Goal: Complete application form

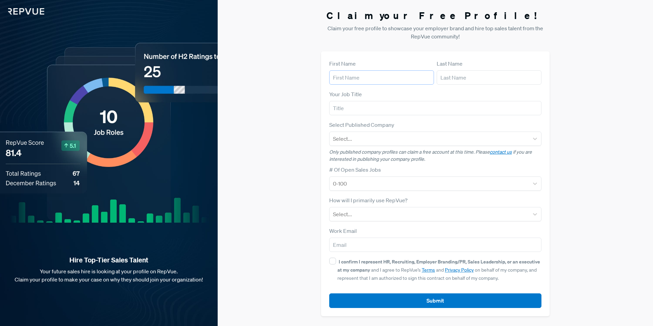
click at [348, 73] on input "text" at bounding box center [381, 77] width 105 height 14
type input "grace"
type input "[PERSON_NAME]"
type input "sr. sales development"
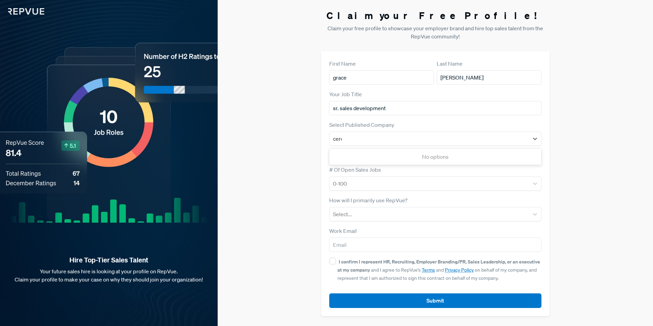
type input "ceros"
click at [340, 151] on div "Ceros" at bounding box center [435, 157] width 212 height 14
click at [344, 179] on div at bounding box center [429, 184] width 192 height 10
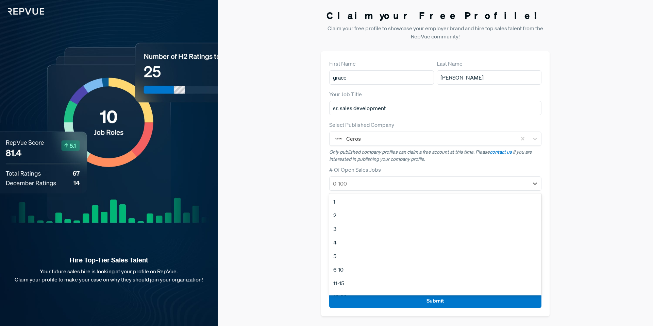
click at [316, 211] on div "Claim your Free Profile! Claim your free profile to showcase your employer bran…" at bounding box center [435, 163] width 435 height 326
click at [369, 187] on div at bounding box center [429, 184] width 192 height 10
click at [351, 206] on div "1" at bounding box center [435, 202] width 212 height 14
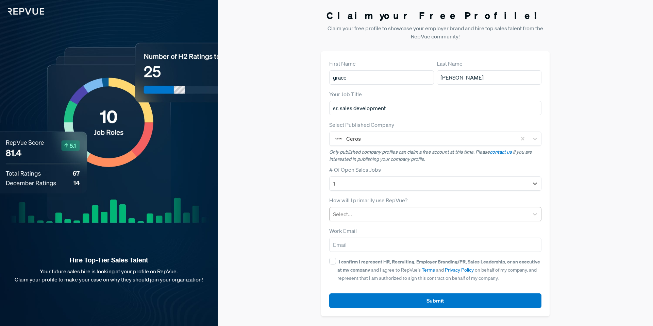
click at [347, 211] on div at bounding box center [429, 214] width 192 height 10
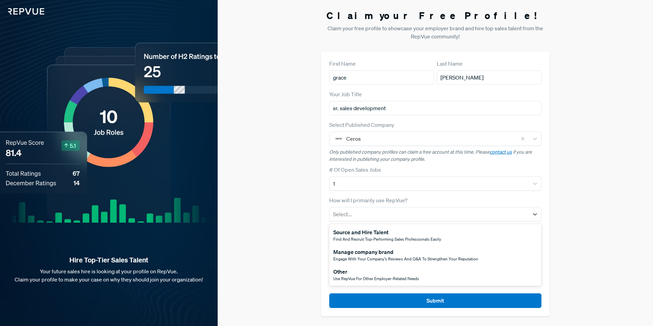
click at [367, 241] on span "Find and recruit top-performing sales professionals easily" at bounding box center [387, 239] width 108 height 6
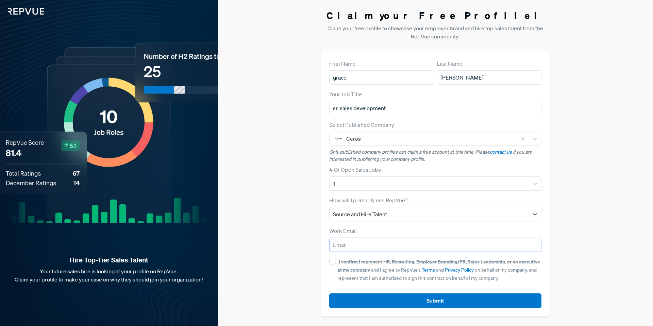
click at [349, 244] on input "email" at bounding box center [435, 245] width 212 height 14
type input "[EMAIL_ADDRESS][PERSON_NAME][DOMAIN_NAME]"
click at [332, 263] on input "I confirm I represent HR, Recruiting, Employer Branding/PR, Sales Leadership, o…" at bounding box center [332, 261] width 7 height 7
checkbox input "true"
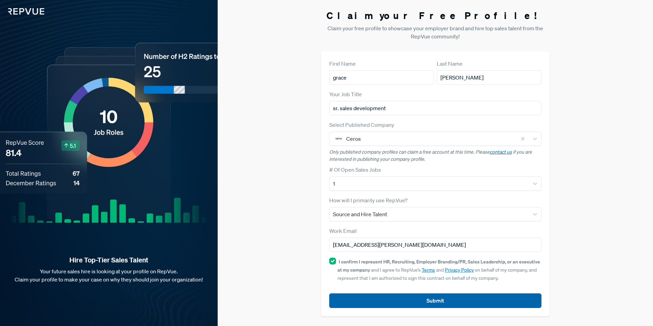
click at [345, 294] on button "Submit" at bounding box center [435, 300] width 212 height 15
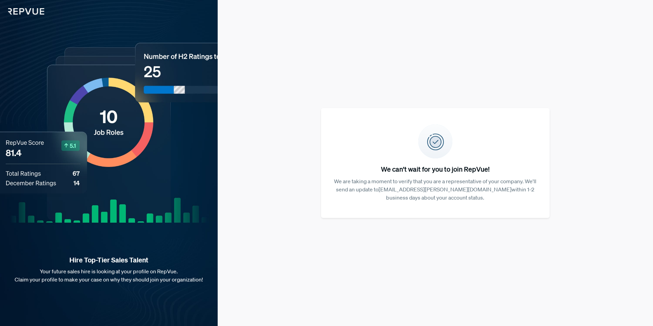
click at [31, 16] on div "Hire Top-Tier Sales Talent Your future sales hire is looking at your profile on…" at bounding box center [109, 163] width 218 height 326
